Goal: Information Seeking & Learning: Learn about a topic

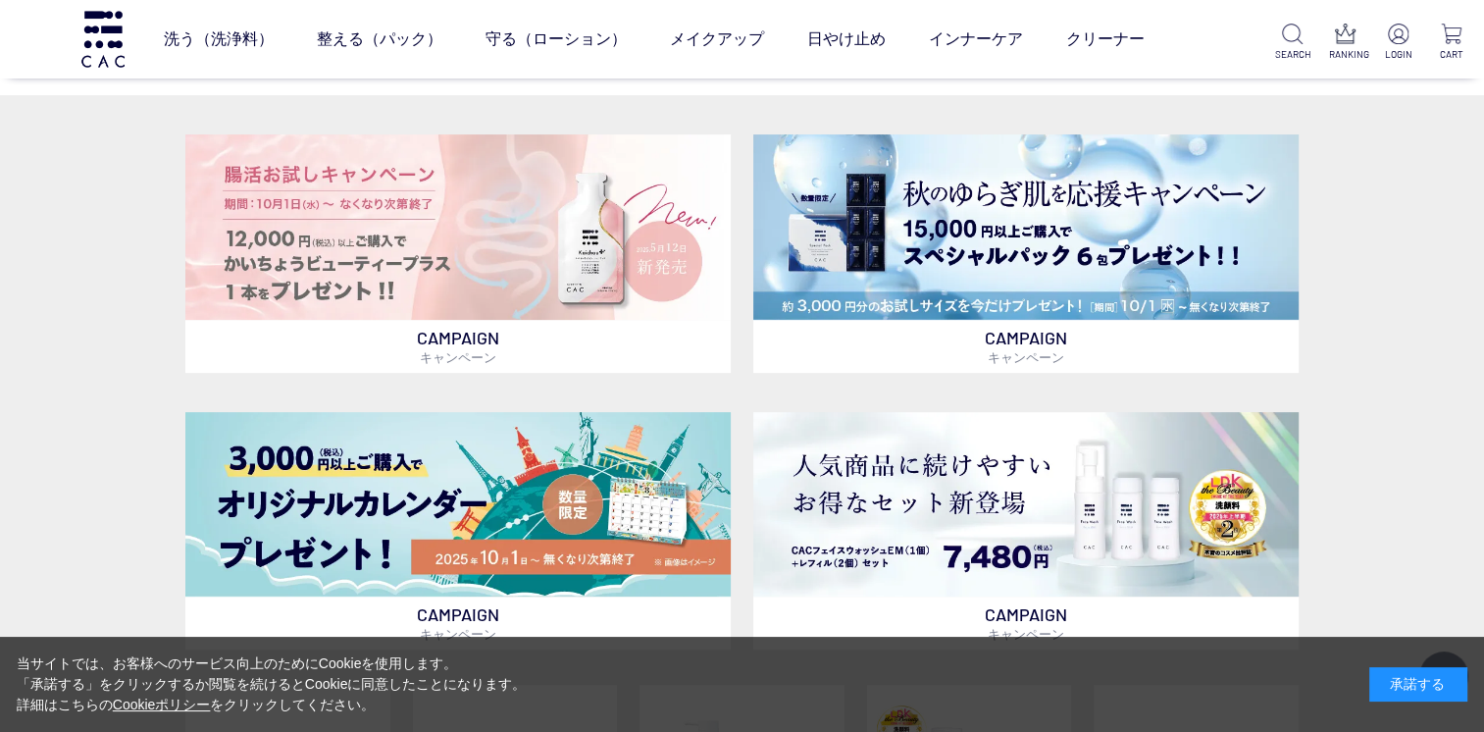
scroll to position [561, 0]
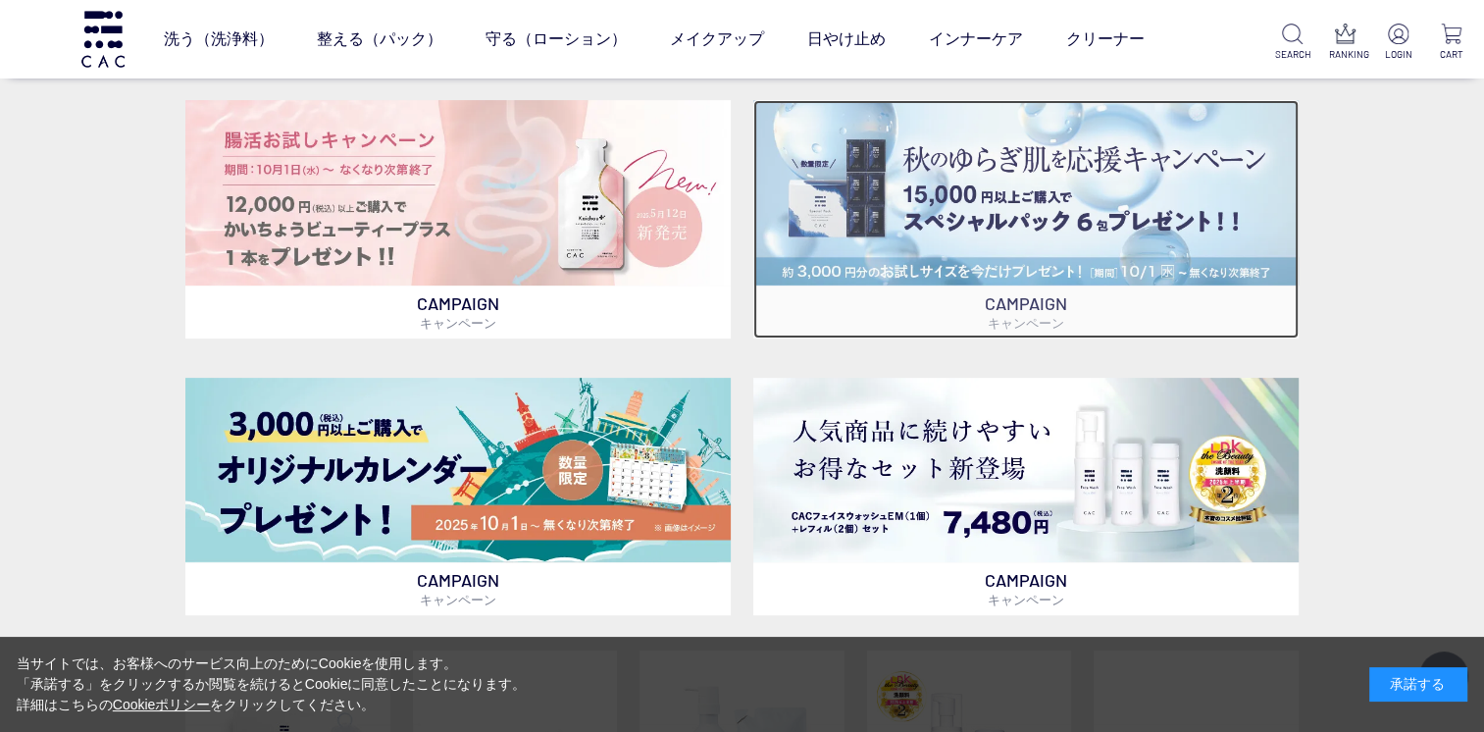
click at [1097, 179] on img at bounding box center [1025, 192] width 545 height 185
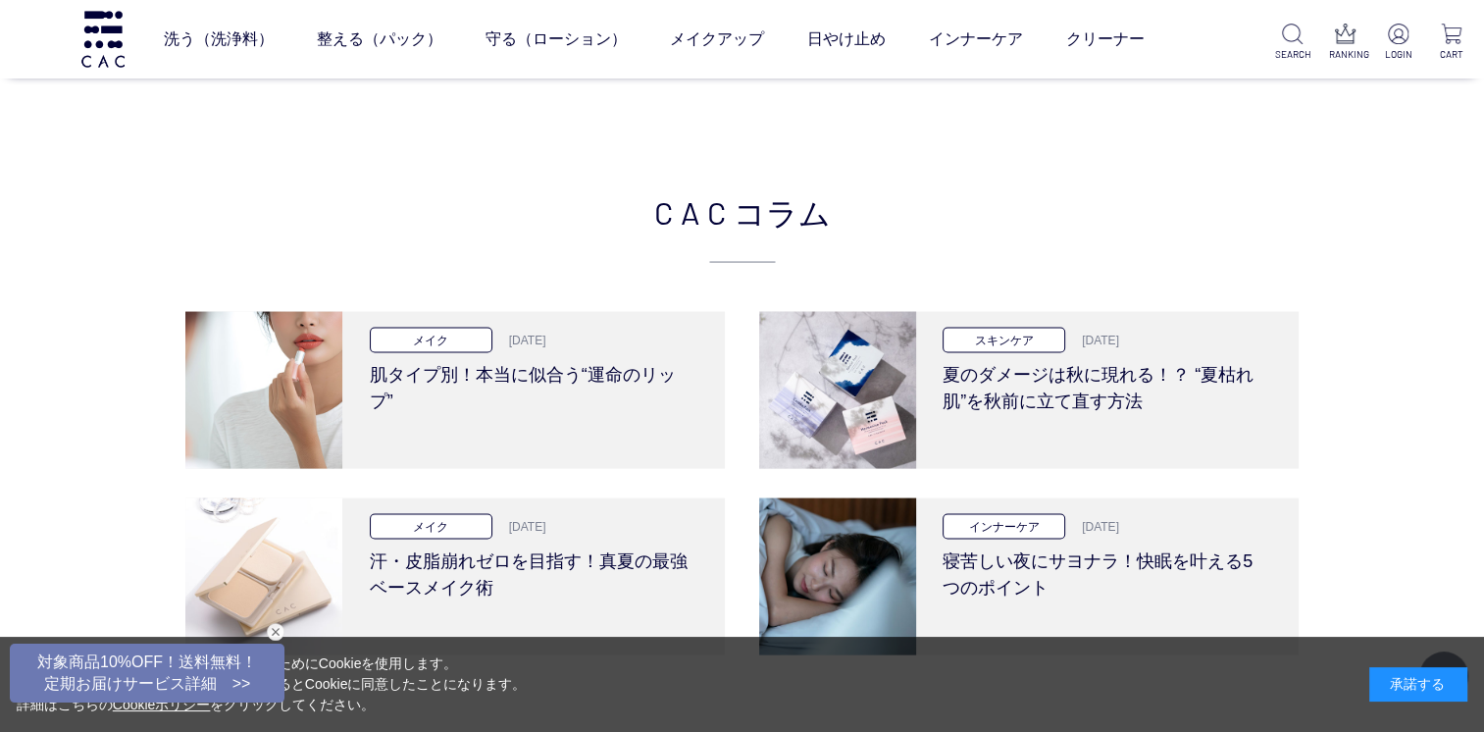
scroll to position [3848, 0]
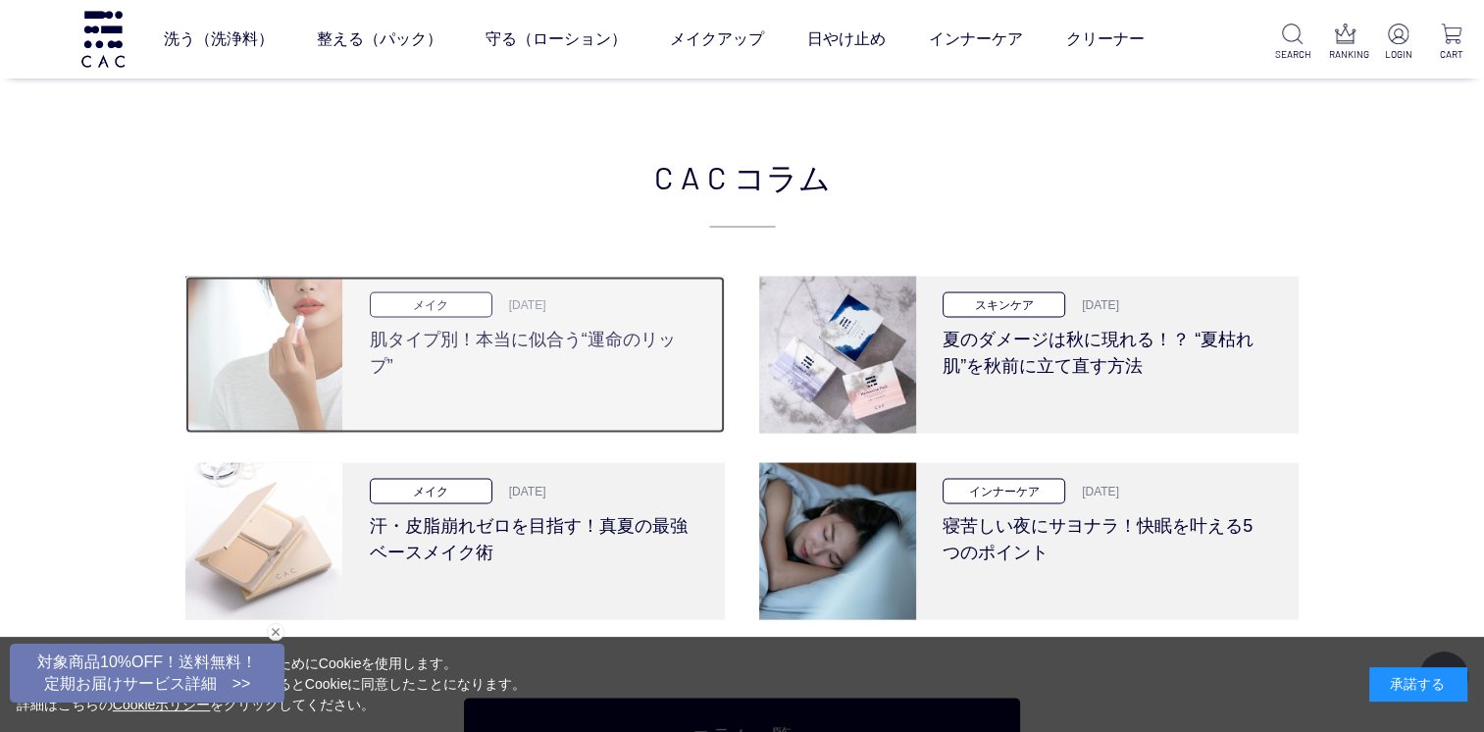
click at [635, 333] on h3 "肌タイプ別！本当に似合う“運命のリップ”" at bounding box center [532, 349] width 324 height 62
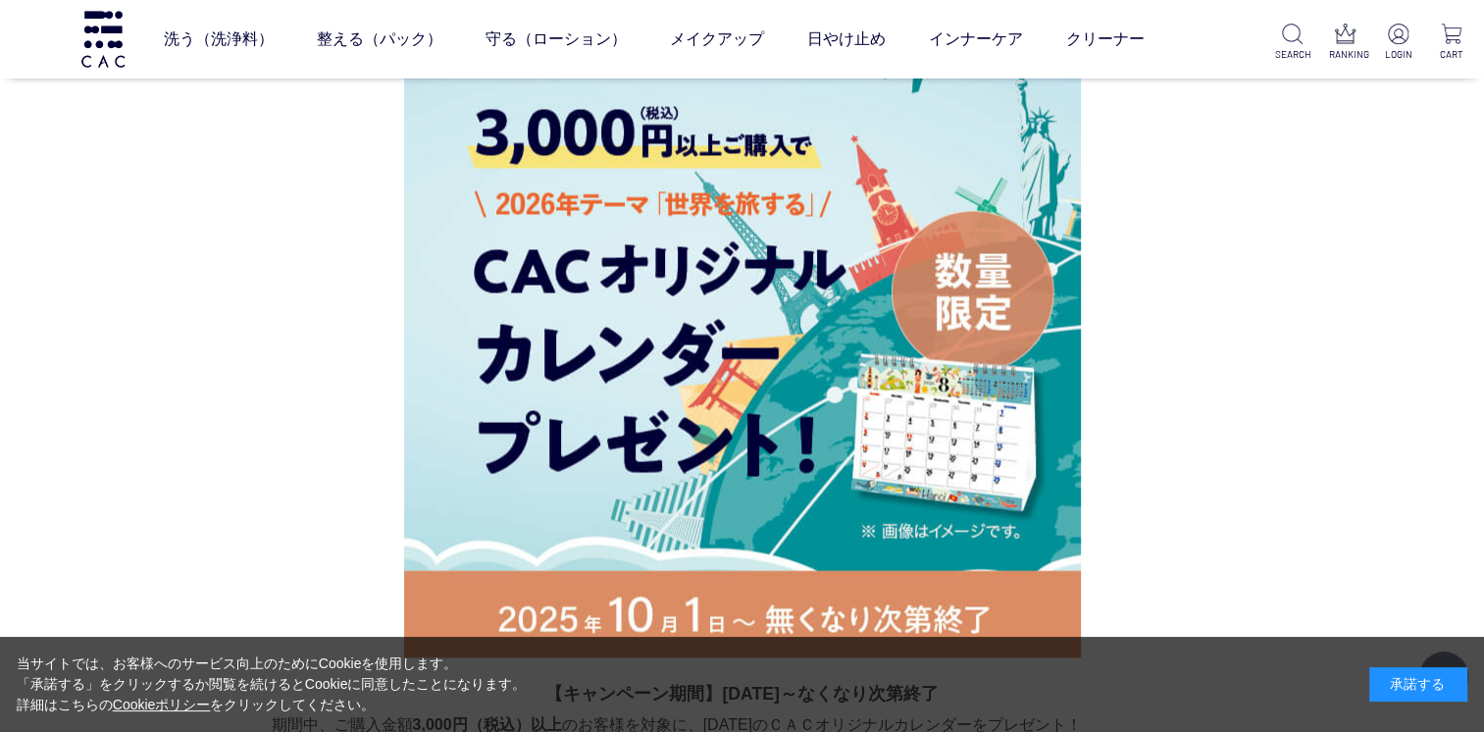
scroll to position [3448, 0]
